Goal: Transaction & Acquisition: Book appointment/travel/reservation

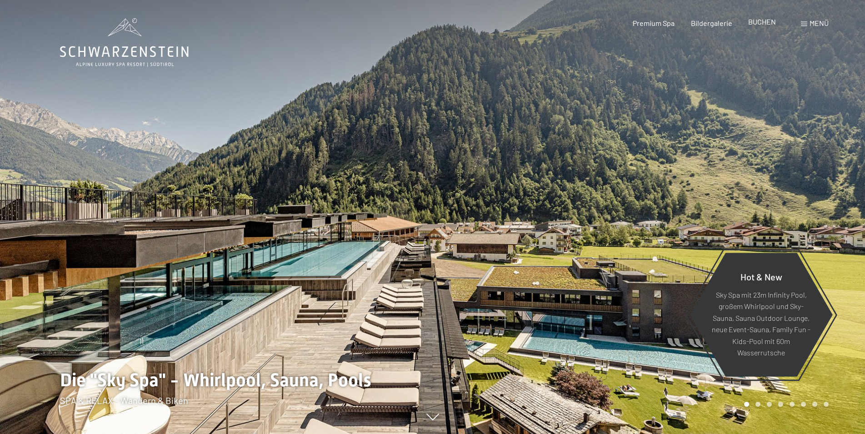
click at [769, 23] on span "BUCHEN" at bounding box center [762, 21] width 28 height 9
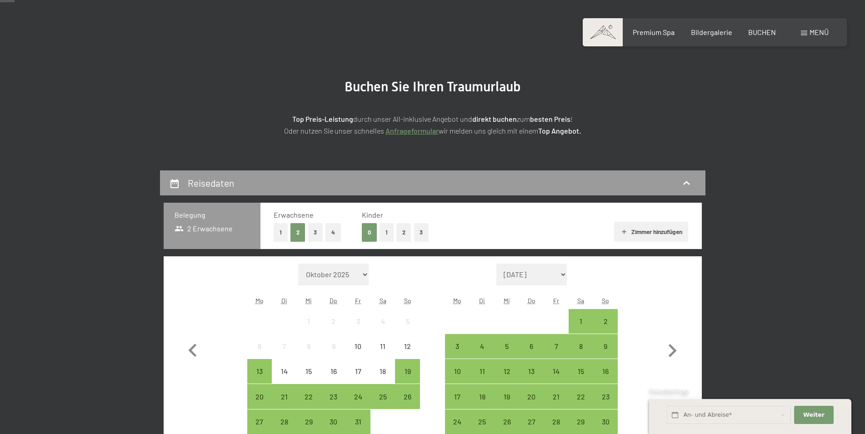
scroll to position [46, 0]
click at [405, 229] on button "2" at bounding box center [403, 232] width 15 height 19
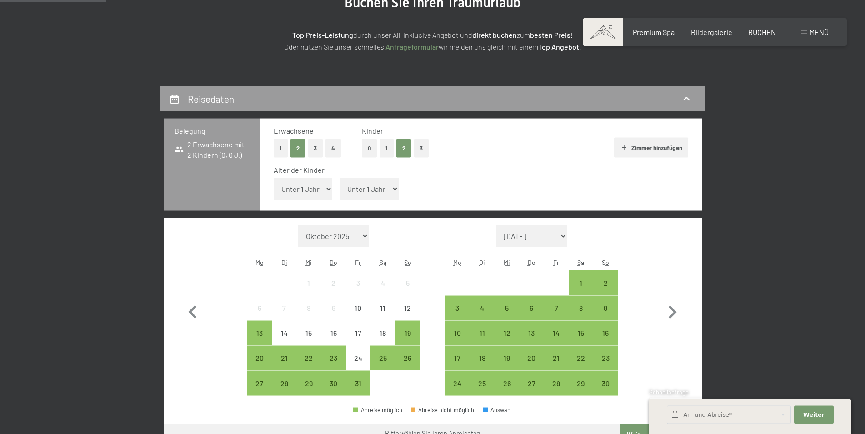
scroll to position [139, 0]
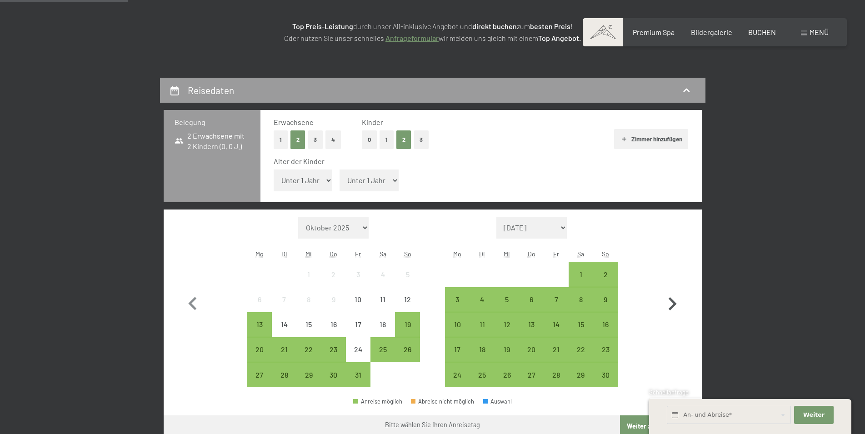
click at [671, 302] on icon "button" at bounding box center [672, 304] width 26 height 26
select select "2025-11-01"
select select "2025-12-01"
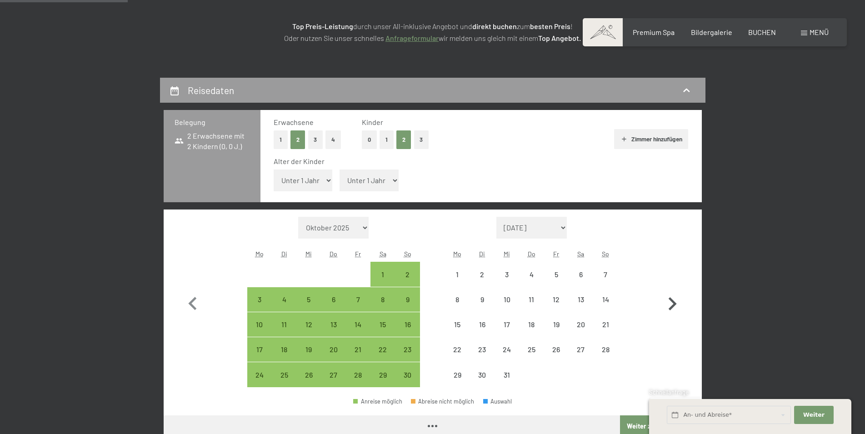
click at [677, 297] on icon "button" at bounding box center [672, 304] width 26 height 26
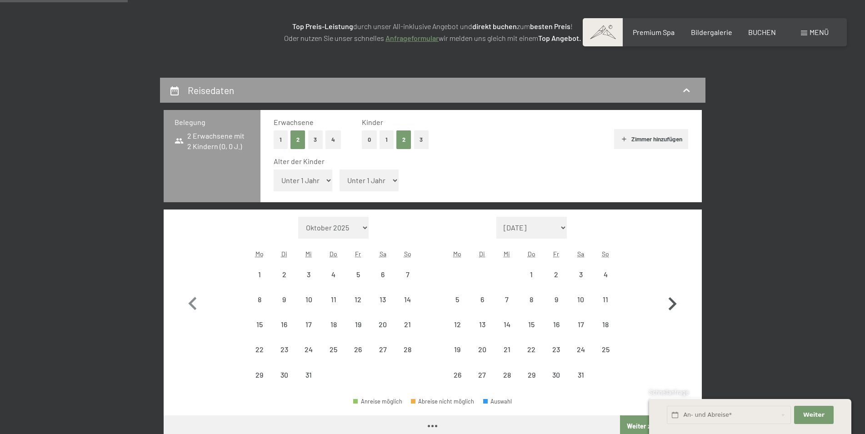
select select "2025-12-01"
select select "2026-01-01"
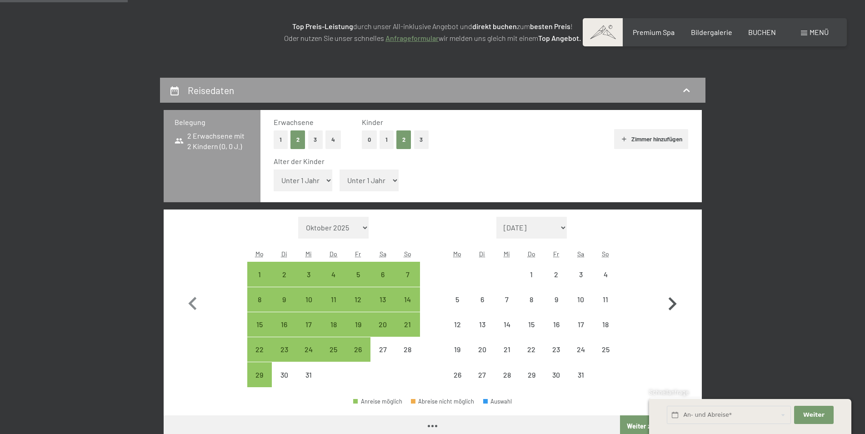
click at [676, 301] on icon "button" at bounding box center [672, 304] width 26 height 26
select select "2026-01-01"
select select "2026-02-01"
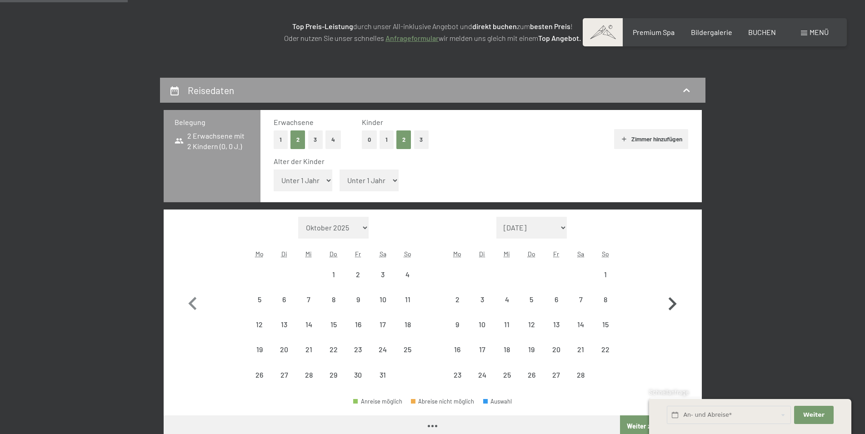
select select "2026-01-01"
select select "2026-02-01"
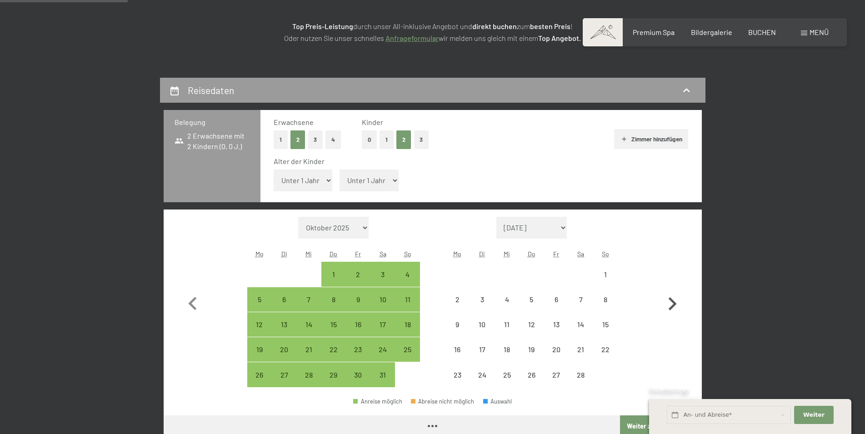
select select "2026-01-01"
select select "2026-02-01"
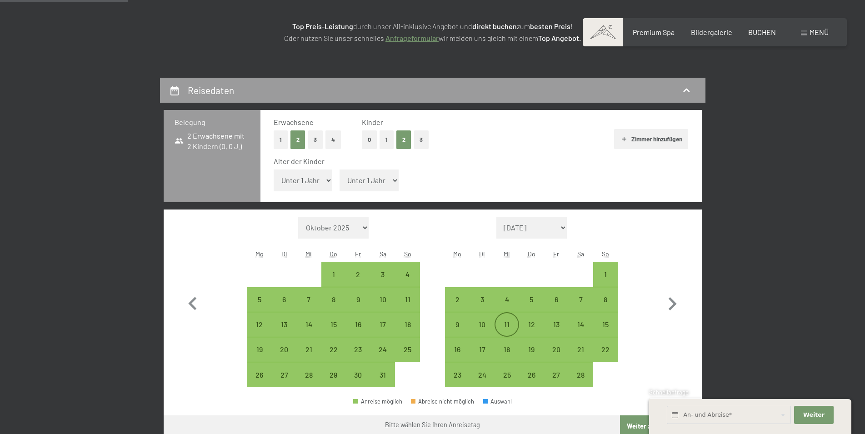
click at [505, 324] on div "11" at bounding box center [506, 332] width 23 height 23
select select "2026-01-01"
select select "2026-02-01"
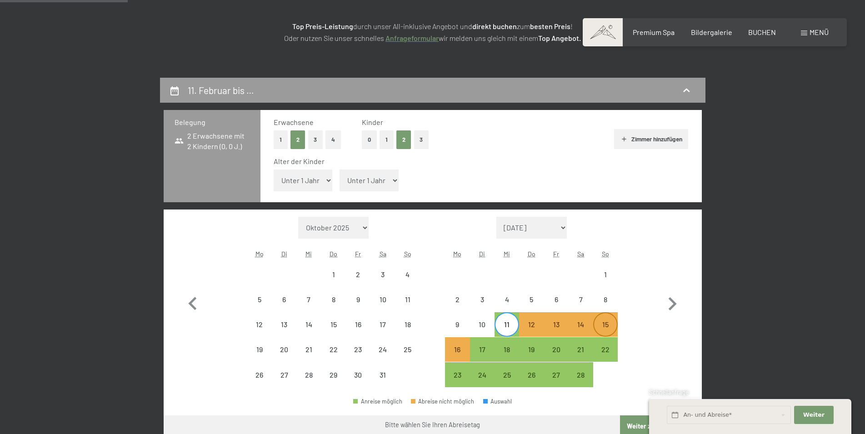
click at [605, 326] on div "15" at bounding box center [605, 332] width 23 height 23
select select "2026-01-01"
select select "2026-02-01"
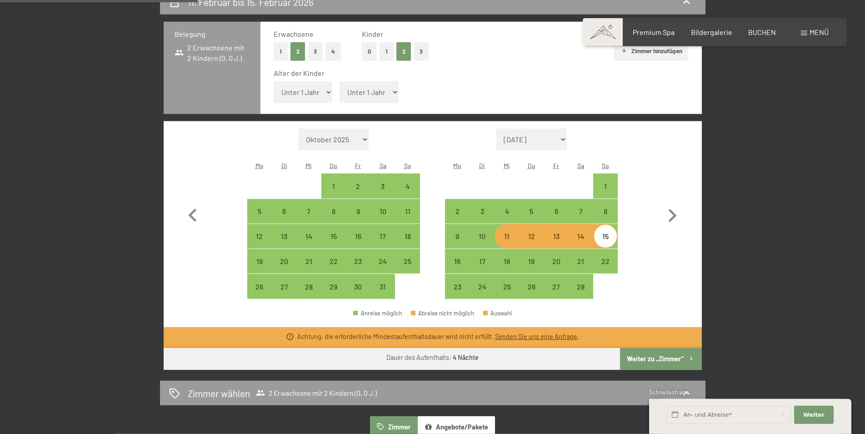
scroll to position [232, 0]
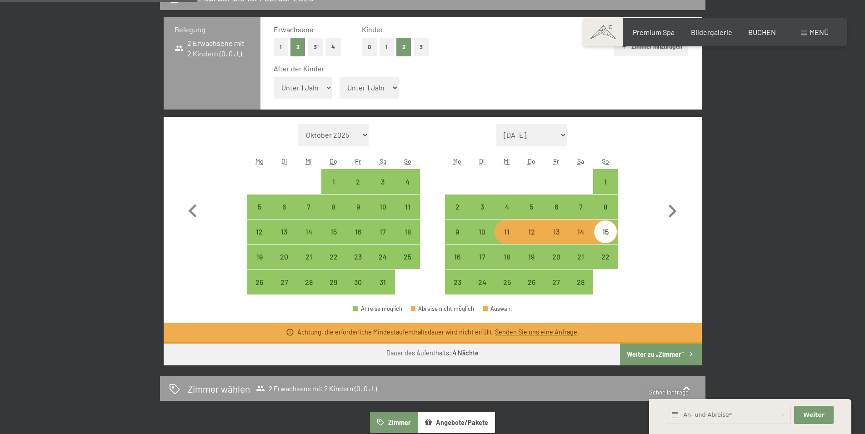
click at [642, 354] on button "Weiter zu „Zimmer“" at bounding box center [660, 355] width 81 height 22
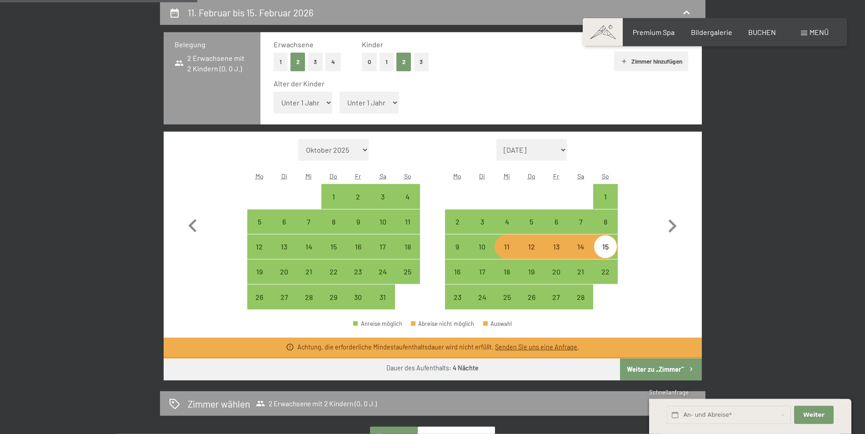
select select "2026-01-01"
select select "2026-02-01"
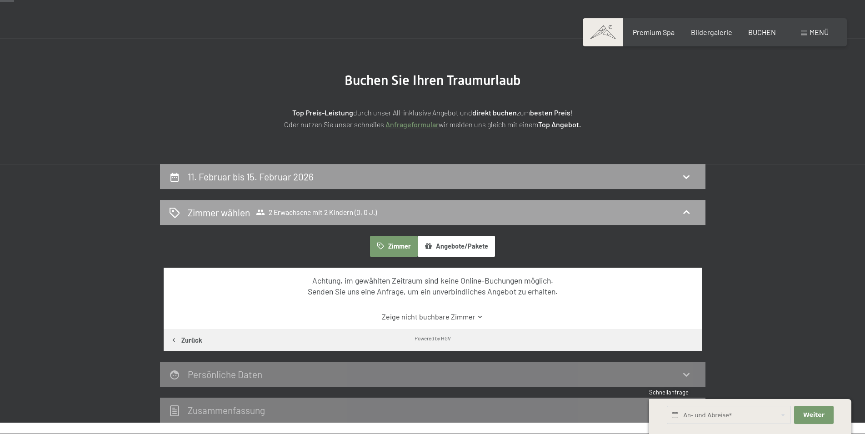
scroll to position [0, 0]
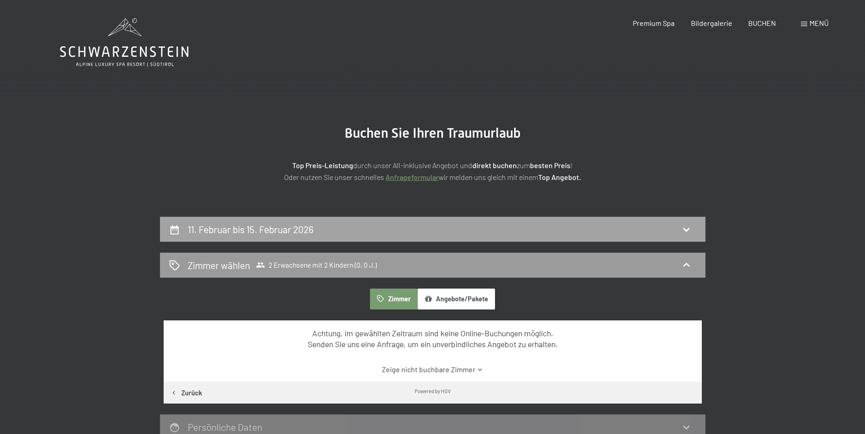
click at [240, 228] on h2 "11. Februar bis 15. Februar 2026" at bounding box center [251, 229] width 126 height 11
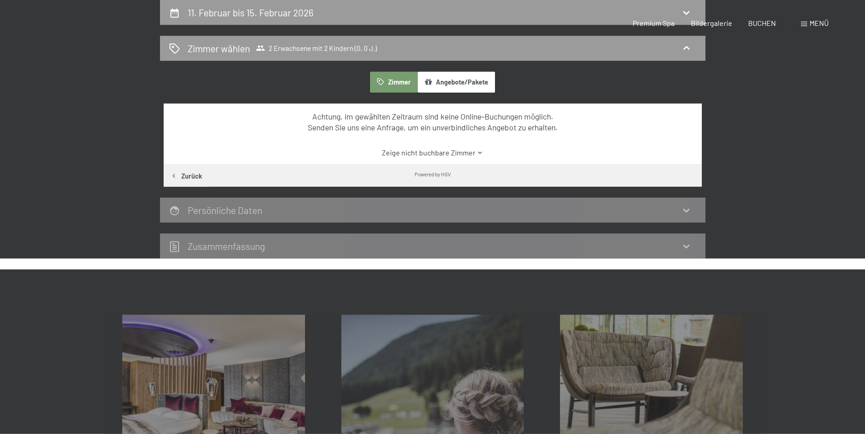
select select "2026-01-01"
select select "2026-02-01"
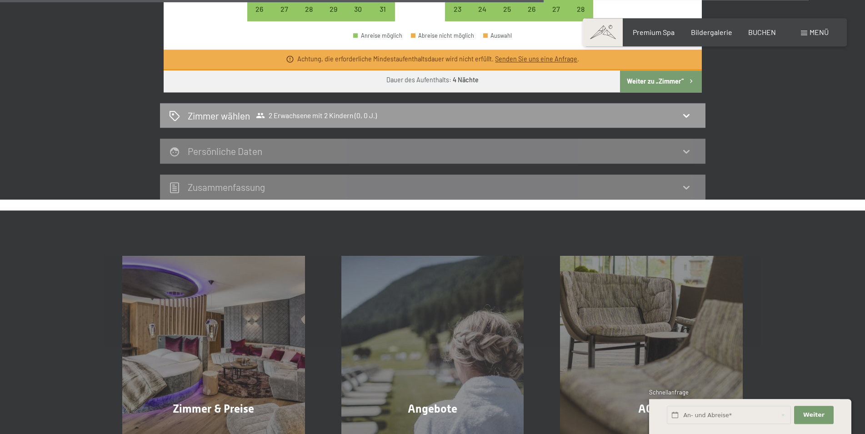
scroll to position [588, 0]
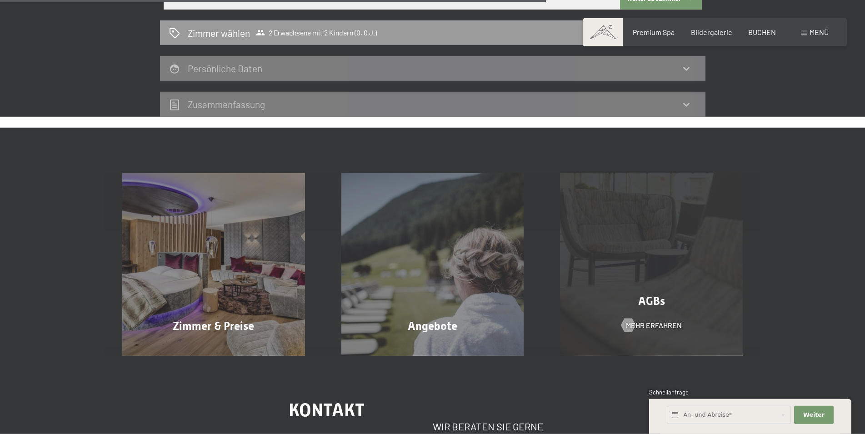
click at [667, 289] on div "AGBs Mehr erfahren" at bounding box center [651, 264] width 219 height 183
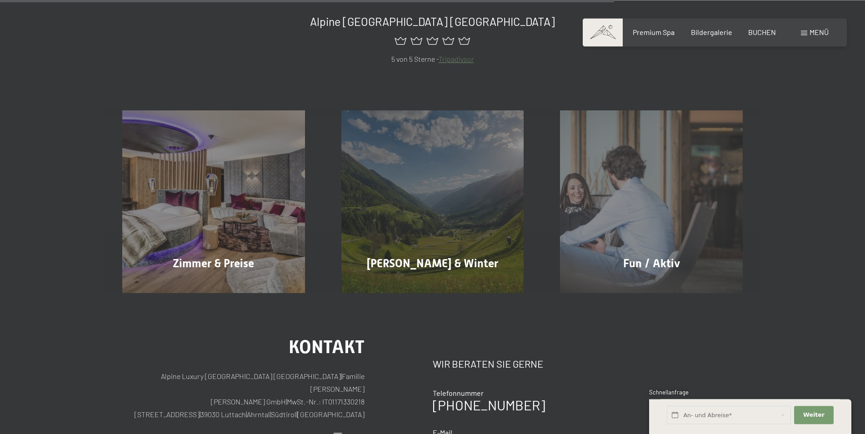
scroll to position [835, 0]
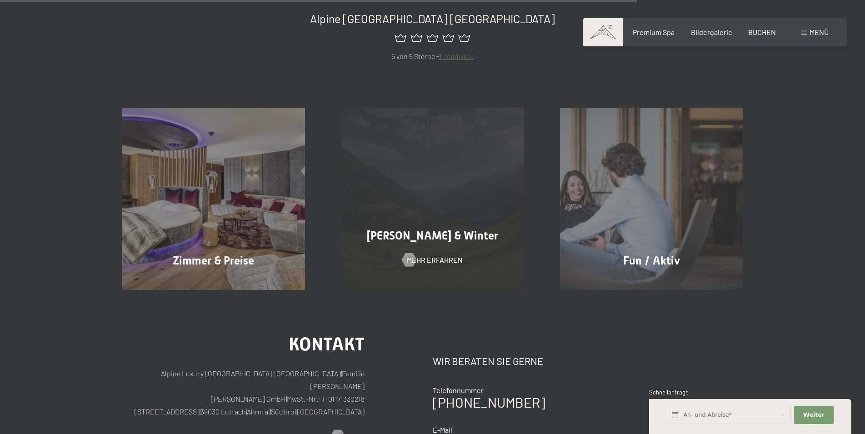
click at [475, 280] on div "[PERSON_NAME] & Winter Mehr erfahren" at bounding box center [432, 199] width 219 height 183
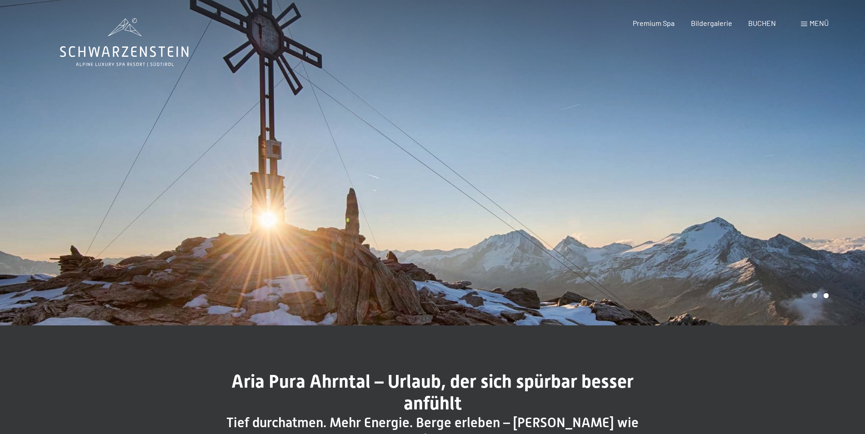
click at [842, 167] on div at bounding box center [649, 162] width 433 height 325
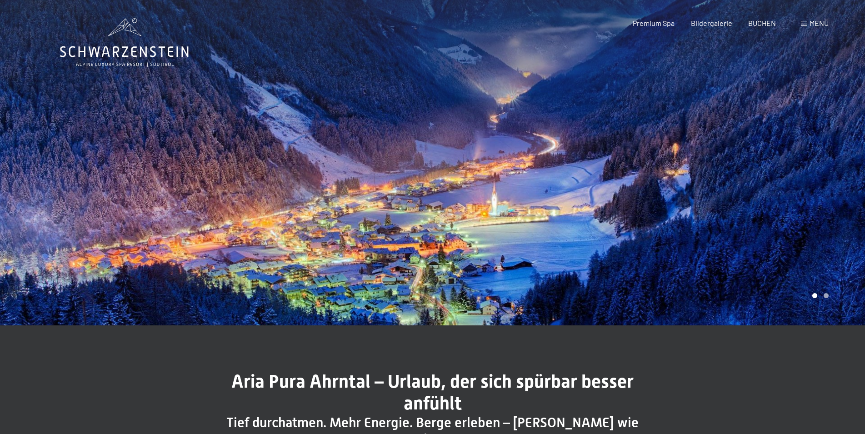
click at [842, 167] on div at bounding box center [649, 162] width 433 height 325
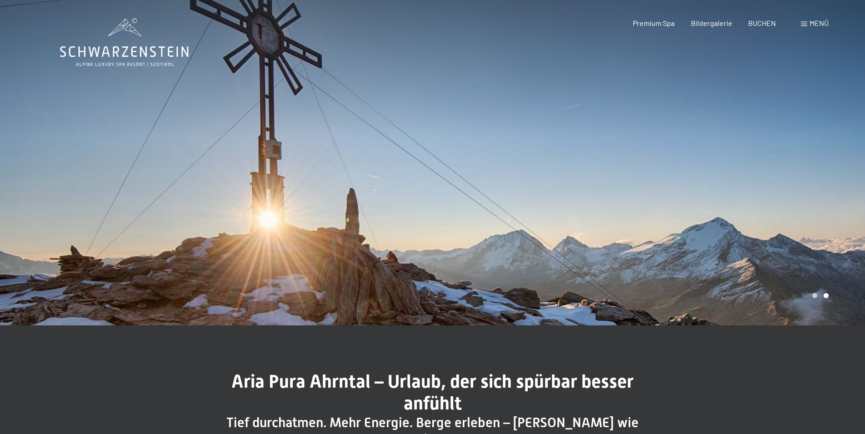
click at [842, 167] on div at bounding box center [649, 162] width 433 height 325
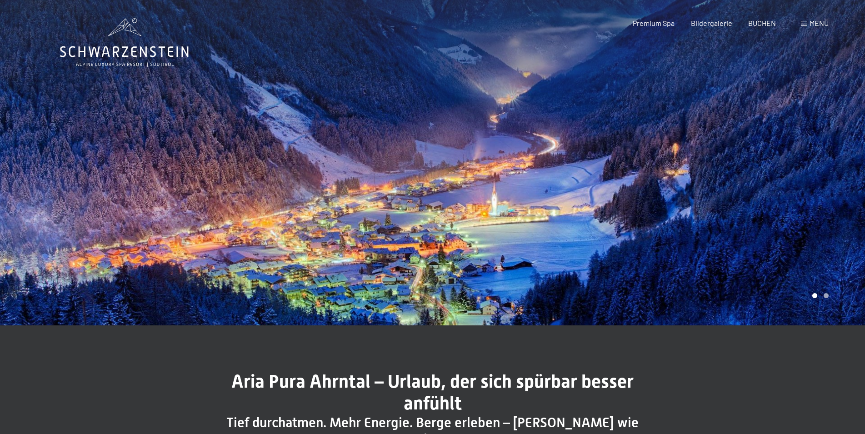
click at [842, 167] on div at bounding box center [649, 162] width 433 height 325
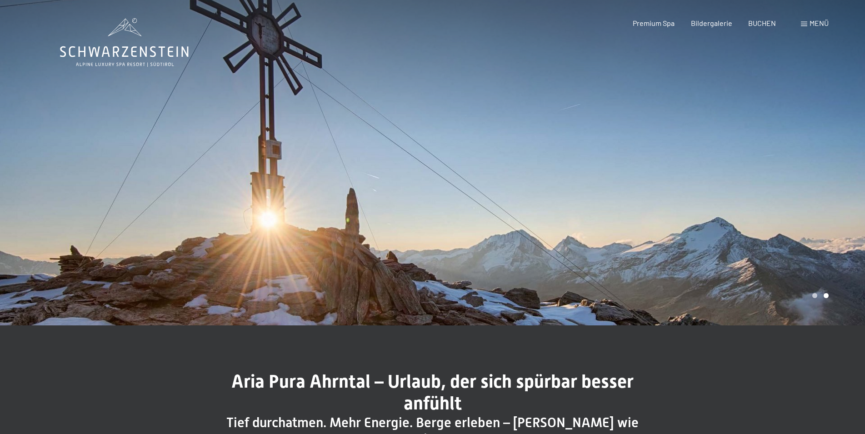
click at [842, 167] on div at bounding box center [649, 162] width 433 height 325
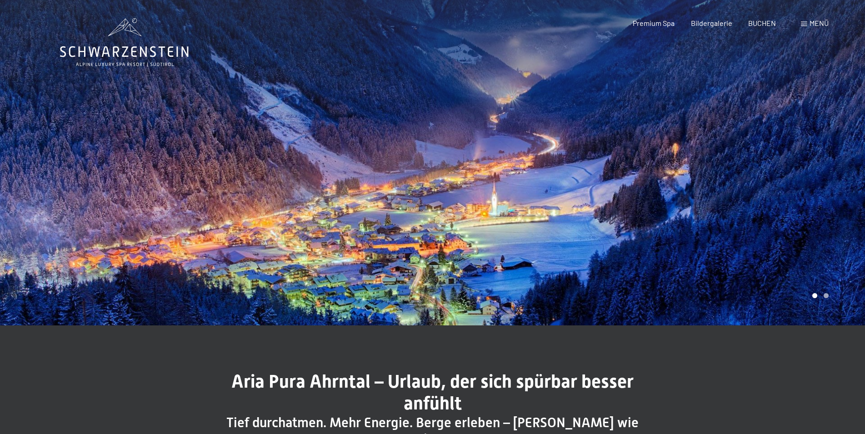
click at [842, 167] on div at bounding box center [649, 162] width 433 height 325
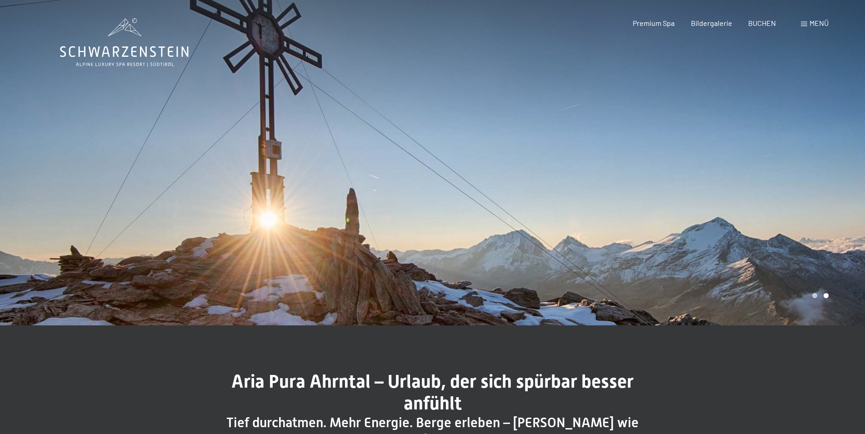
click at [842, 167] on div at bounding box center [649, 162] width 433 height 325
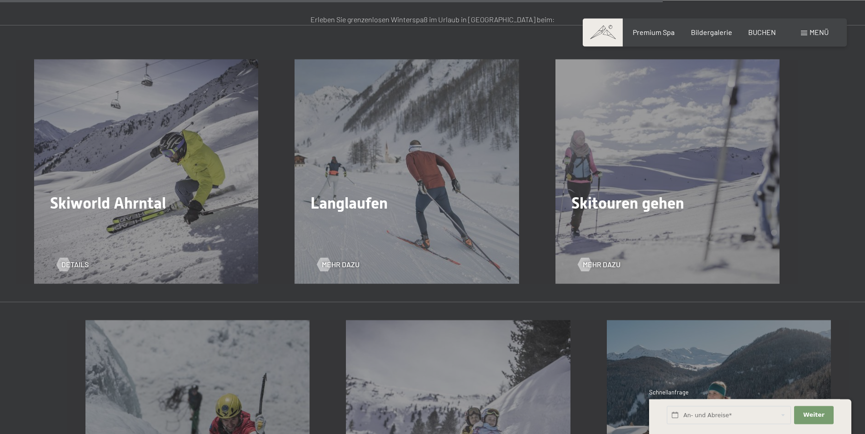
scroll to position [2643, 0]
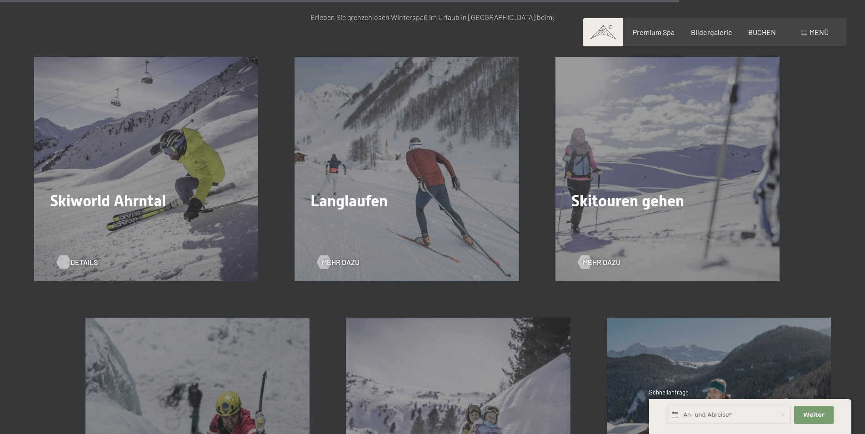
click at [67, 255] on div at bounding box center [64, 262] width 8 height 14
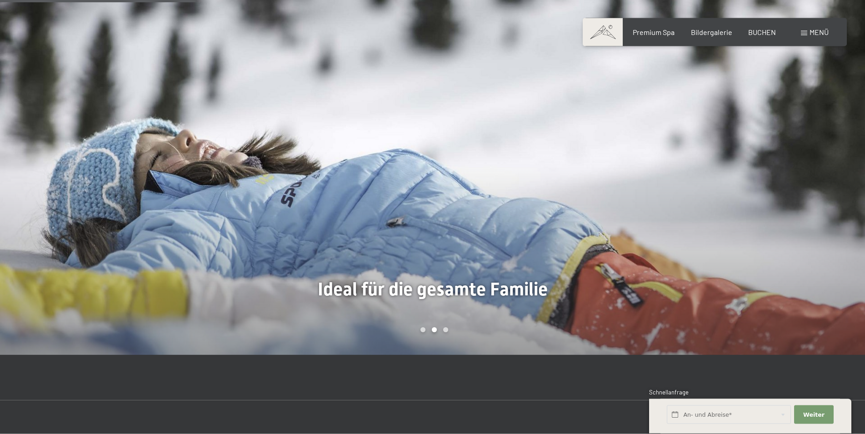
scroll to position [835, 0]
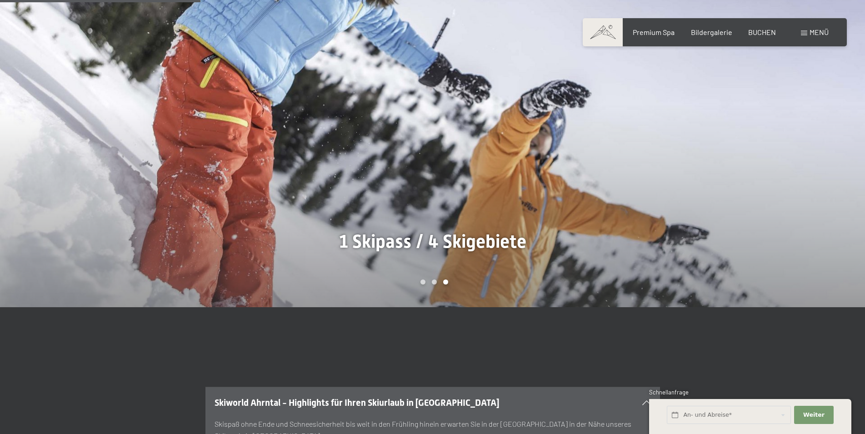
click at [446, 280] on div "Carousel Page 3 (Current Slide)" at bounding box center [445, 282] width 5 height 5
click at [433, 280] on div "Carousel Page 2" at bounding box center [434, 282] width 5 height 5
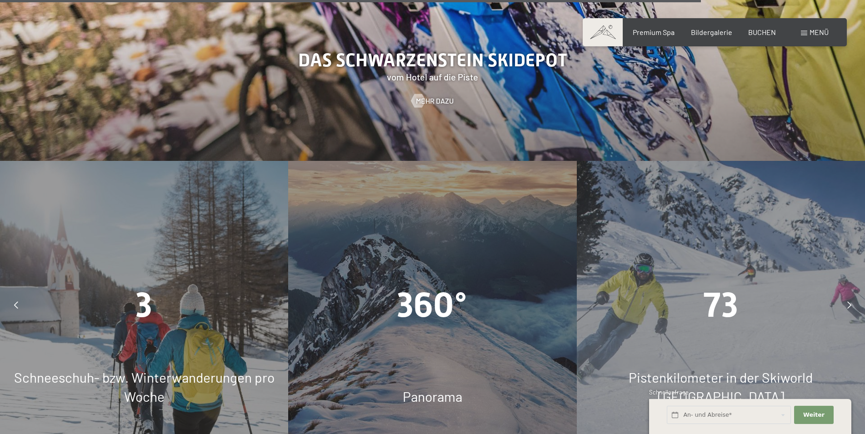
scroll to position [2736, 0]
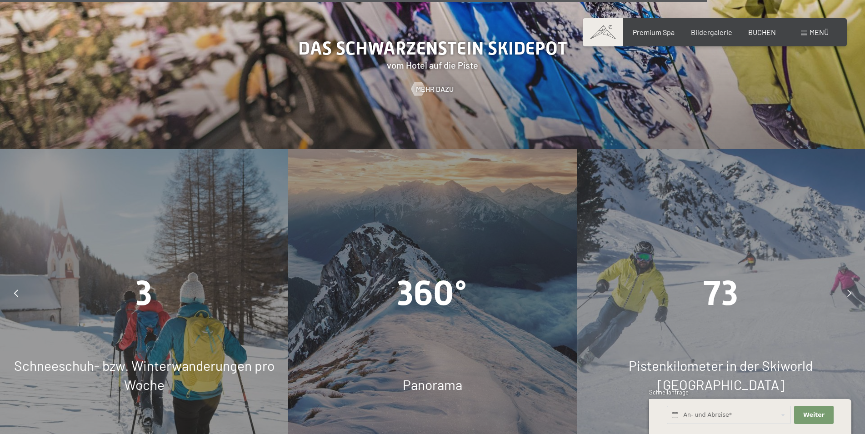
click at [445, 273] on span "360°" at bounding box center [432, 293] width 70 height 40
click at [430, 376] on span "Panorama" at bounding box center [433, 384] width 60 height 16
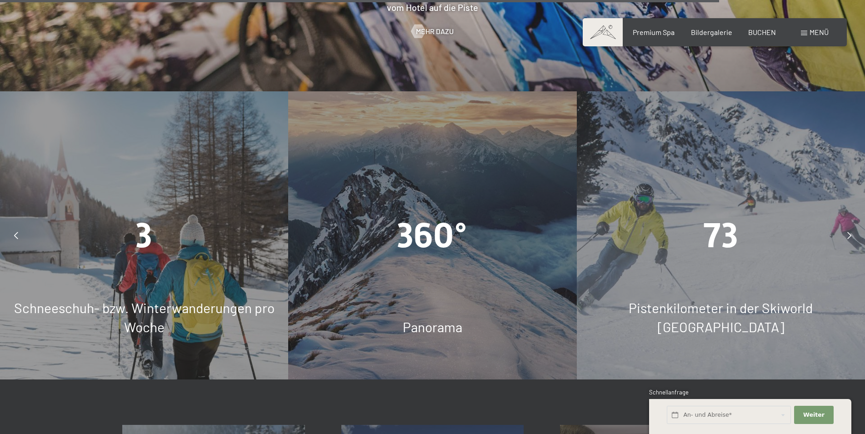
scroll to position [2828, 0]
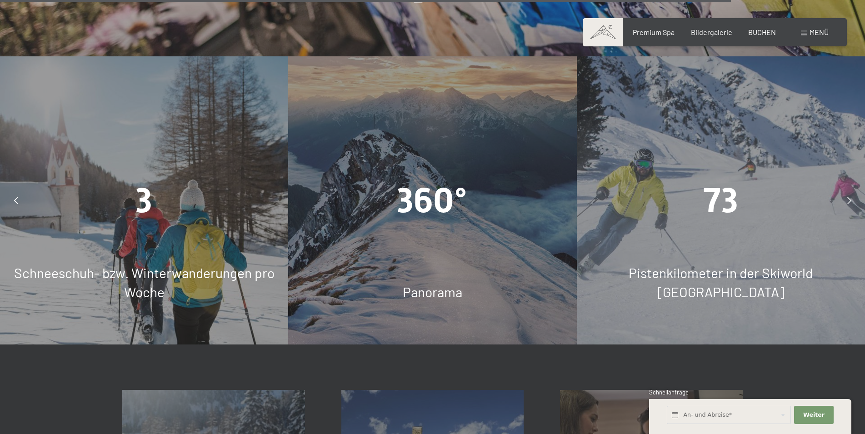
click at [480, 282] on div "Panorama" at bounding box center [432, 291] width 288 height 19
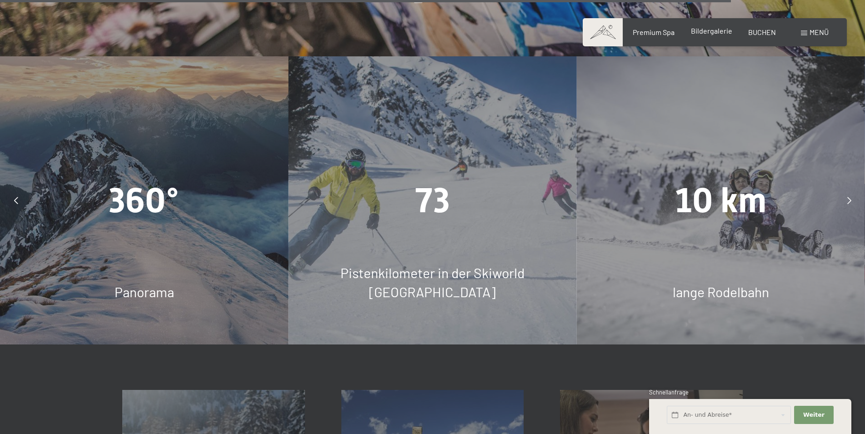
click at [707, 34] on span "Bildergalerie" at bounding box center [711, 30] width 41 height 9
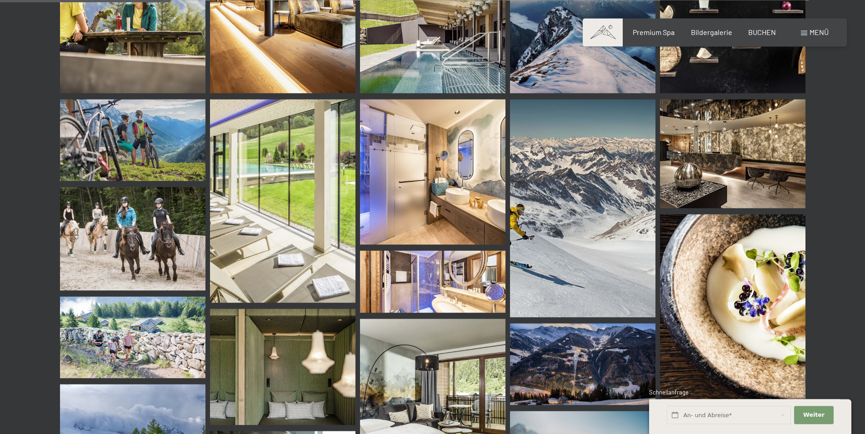
scroll to position [2272, 0]
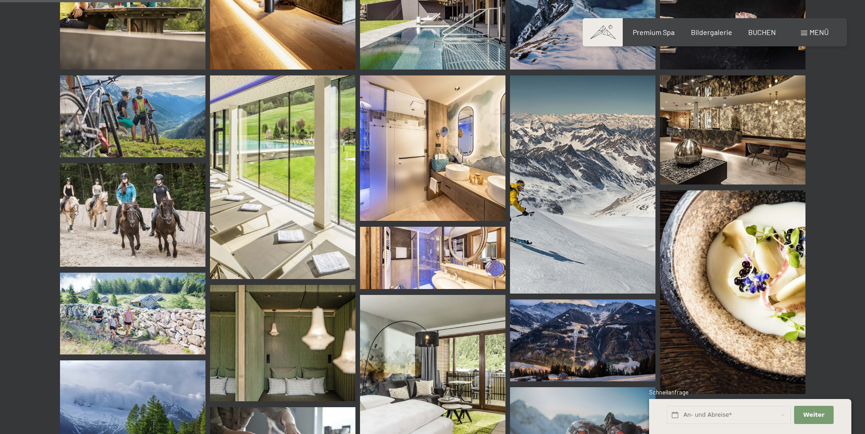
click at [453, 136] on img at bounding box center [432, 147] width 145 height 145
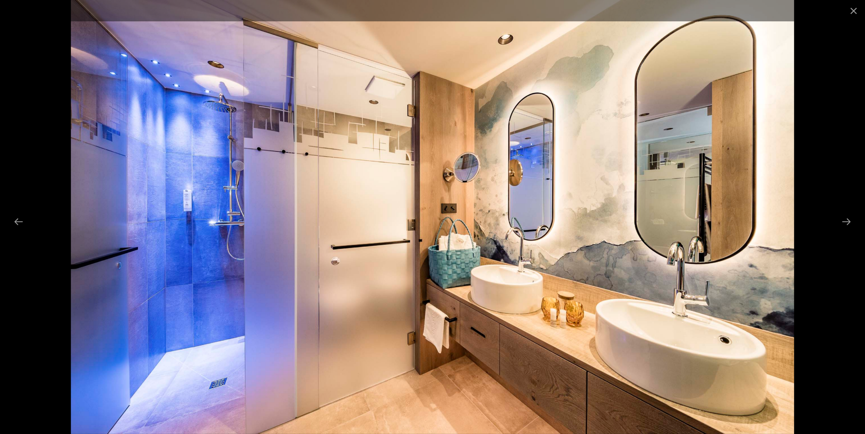
click at [456, 191] on img at bounding box center [433, 217] width 724 height 434
click at [845, 221] on button "Next slide" at bounding box center [846, 222] width 19 height 18
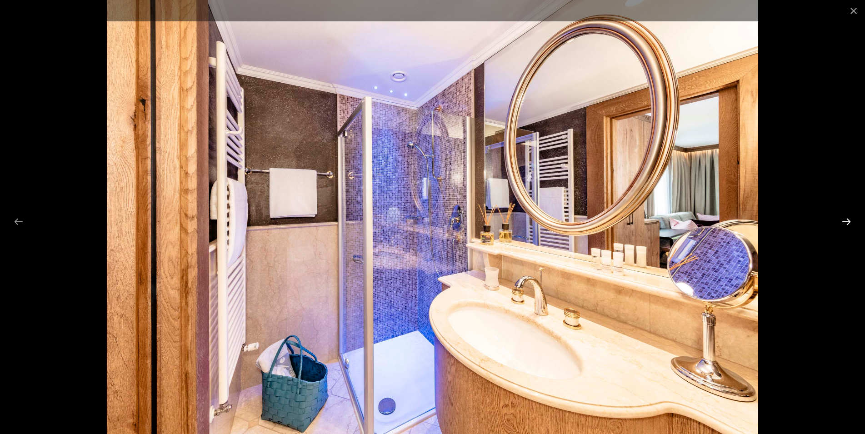
click at [845, 217] on button "Next slide" at bounding box center [846, 222] width 19 height 18
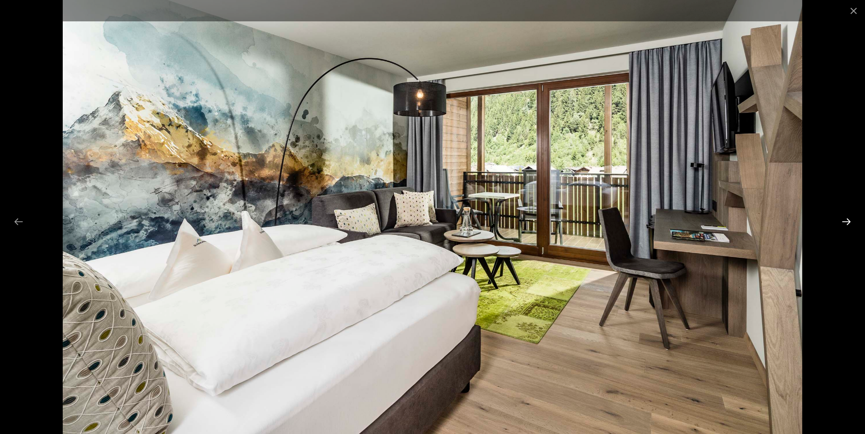
click at [845, 217] on button "Next slide" at bounding box center [846, 222] width 19 height 18
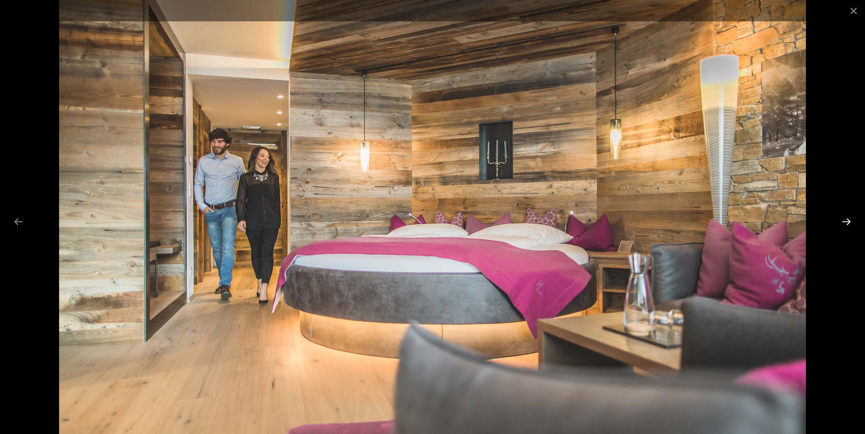
click at [845, 217] on button "Next slide" at bounding box center [846, 222] width 19 height 18
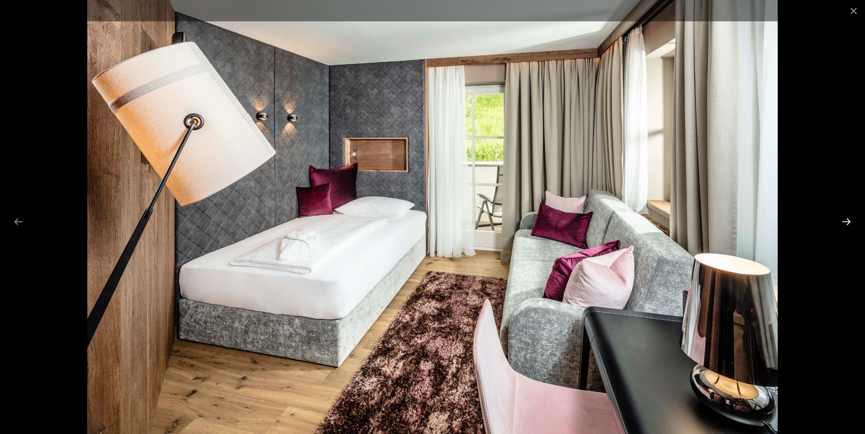
click at [845, 217] on button "Next slide" at bounding box center [846, 222] width 19 height 18
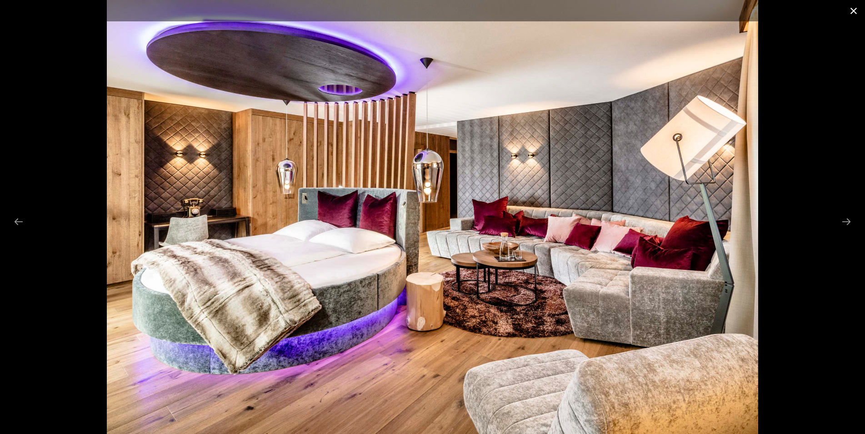
click at [854, 10] on button "Close gallery" at bounding box center [853, 10] width 23 height 21
